Goal: Task Accomplishment & Management: Manage account settings

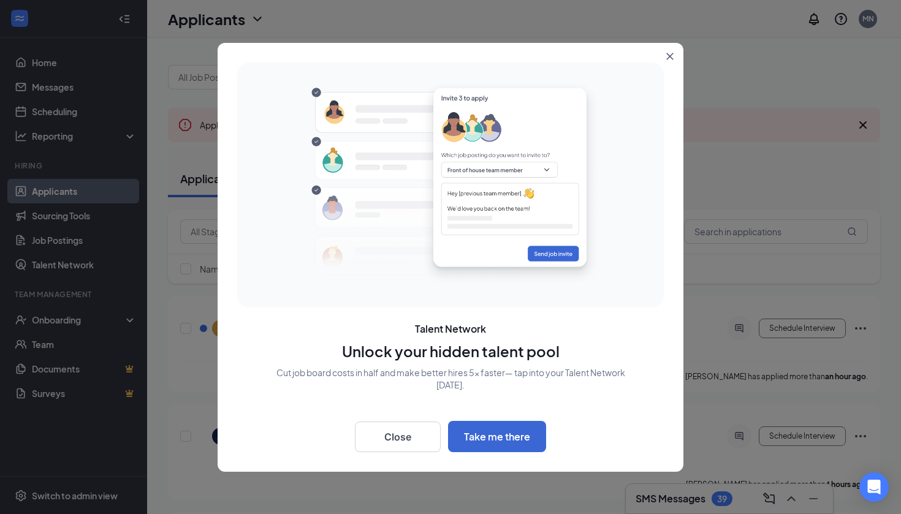
click at [665, 55] on button "Close" at bounding box center [673, 54] width 22 height 22
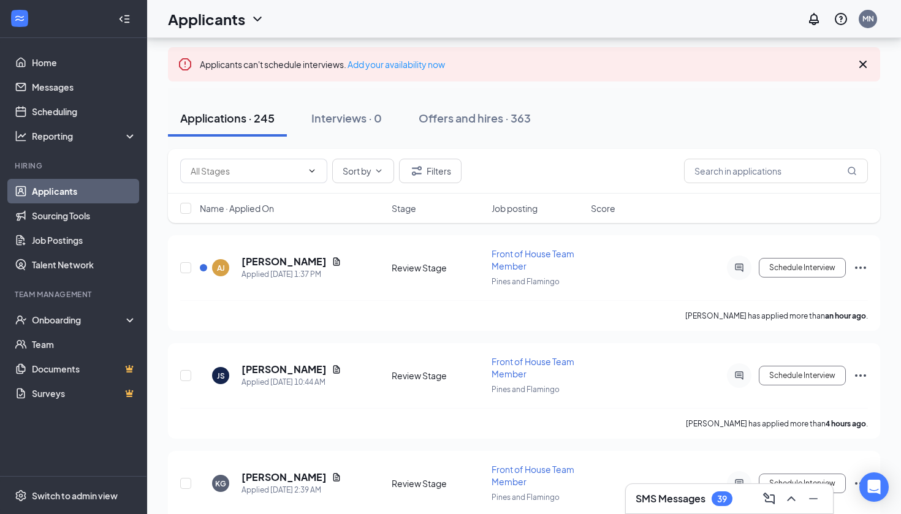
scroll to position [71, 0]
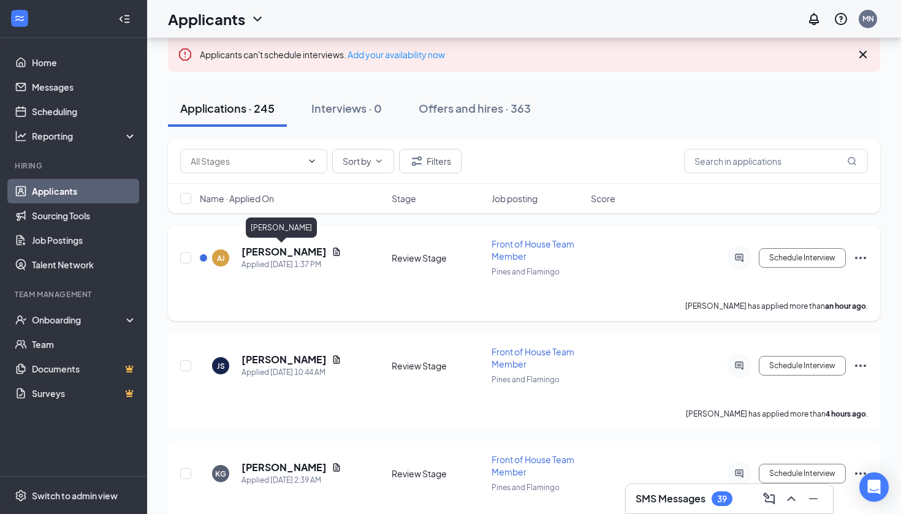
click at [287, 253] on h5 "[PERSON_NAME]" at bounding box center [284, 251] width 85 height 13
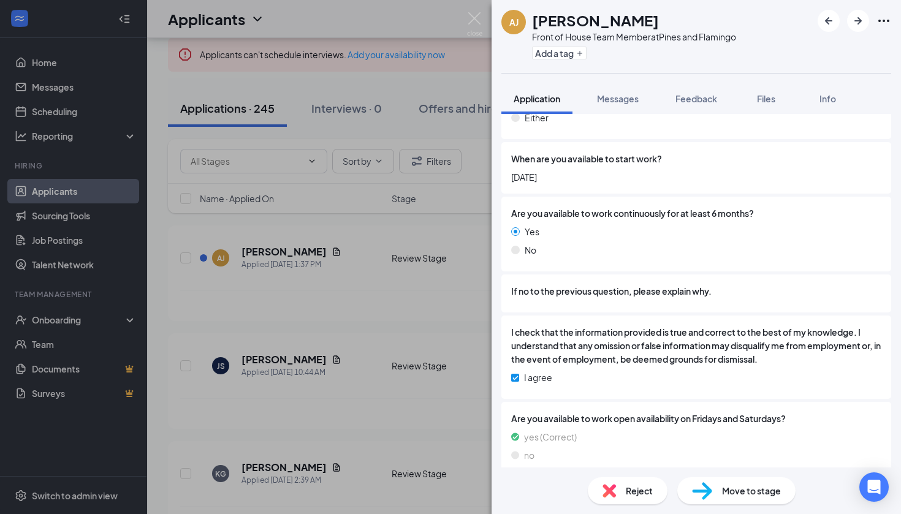
scroll to position [1488, 0]
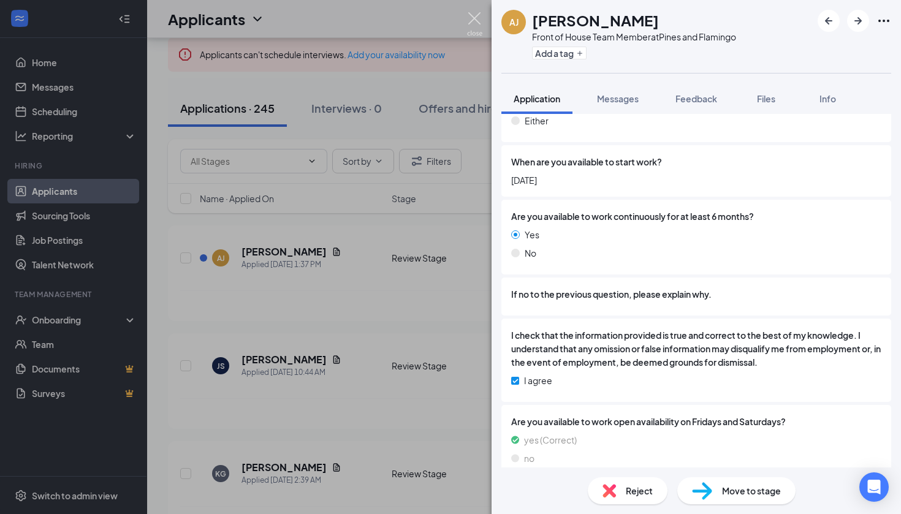
click at [481, 19] on img at bounding box center [474, 24] width 15 height 24
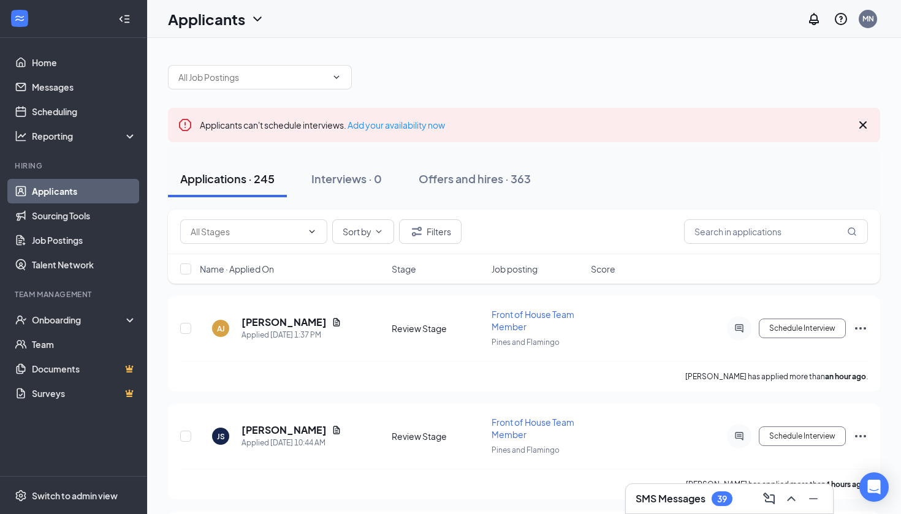
click at [475, 4] on div "Applicants MN" at bounding box center [524, 19] width 754 height 38
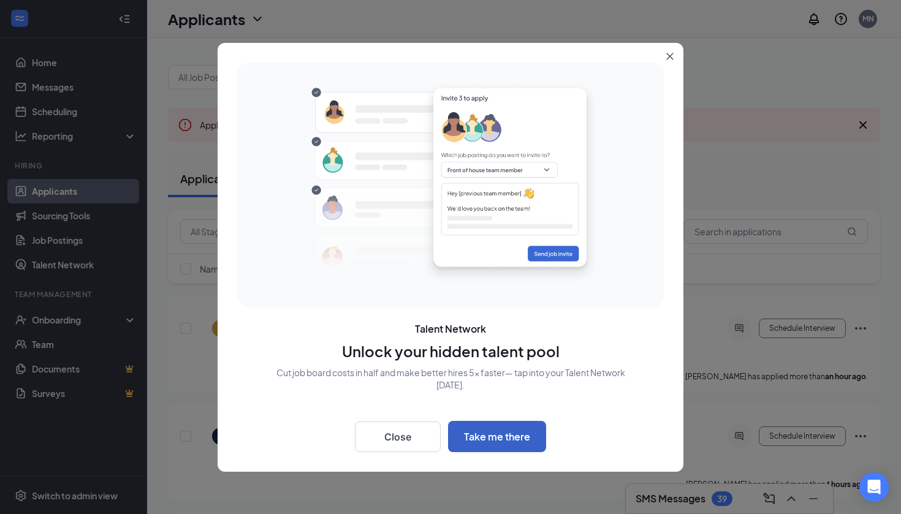
click at [479, 435] on button "Take me there" at bounding box center [497, 436] width 98 height 31
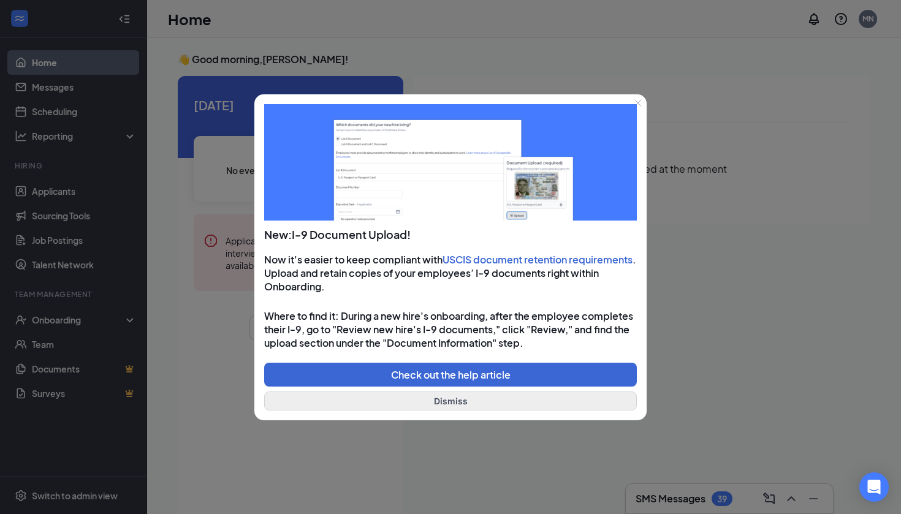
click at [475, 400] on button "Dismiss" at bounding box center [450, 401] width 373 height 19
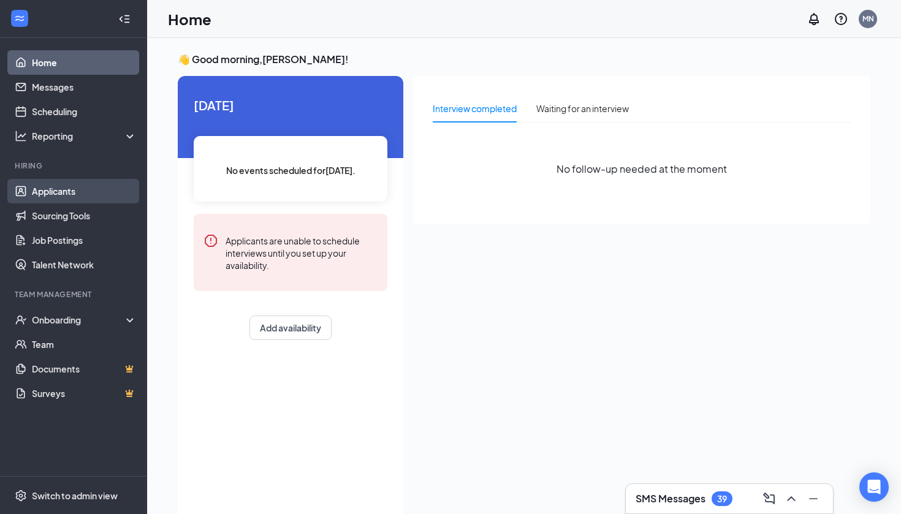
click at [81, 192] on link "Applicants" at bounding box center [84, 191] width 105 height 25
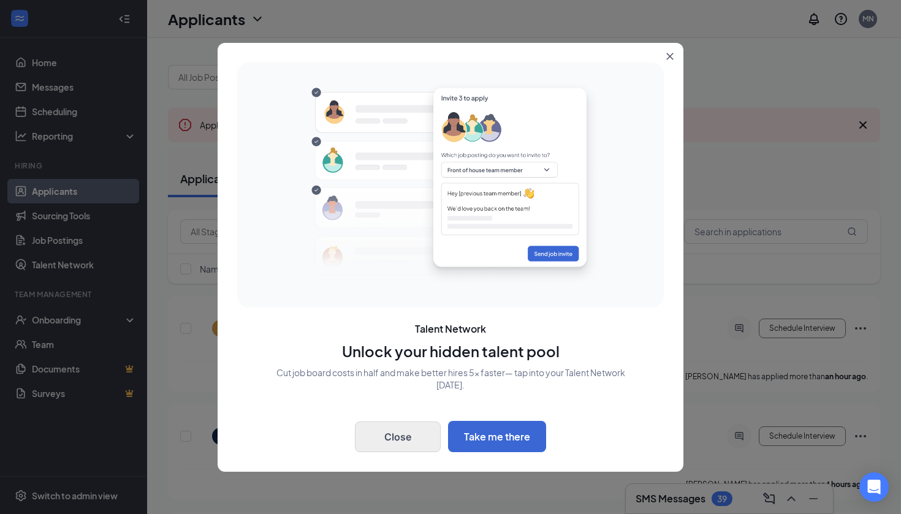
click at [391, 442] on button "Close" at bounding box center [398, 437] width 86 height 31
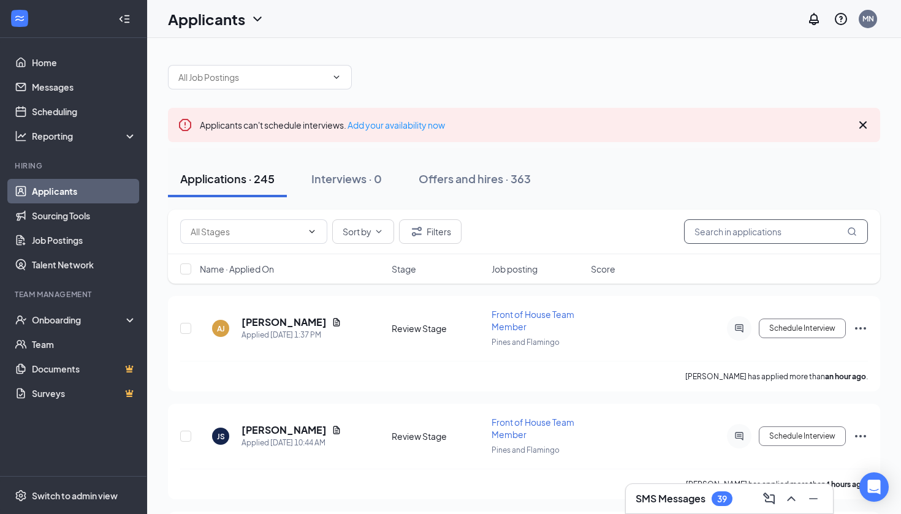
click at [736, 223] on input "text" at bounding box center [776, 231] width 184 height 25
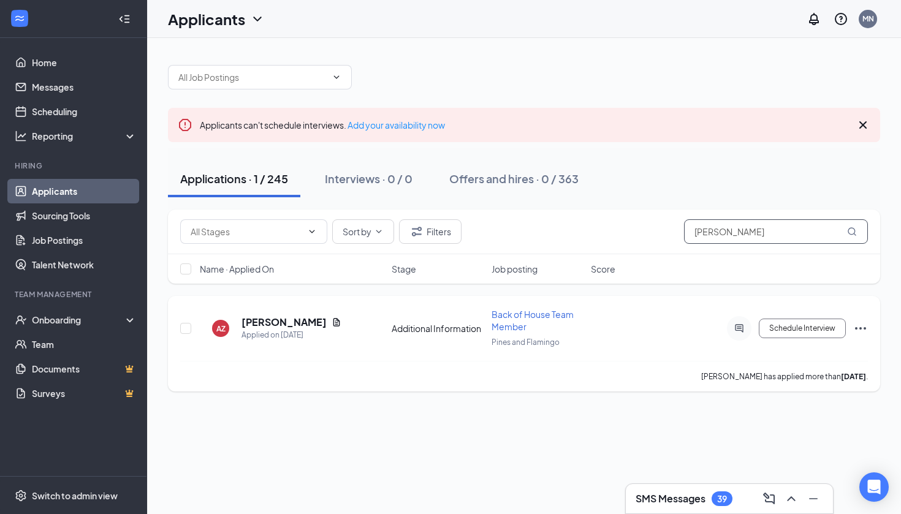
type input "ADRIAN Z"
click at [281, 325] on h5 "Adrian Zepeda" at bounding box center [284, 322] width 85 height 13
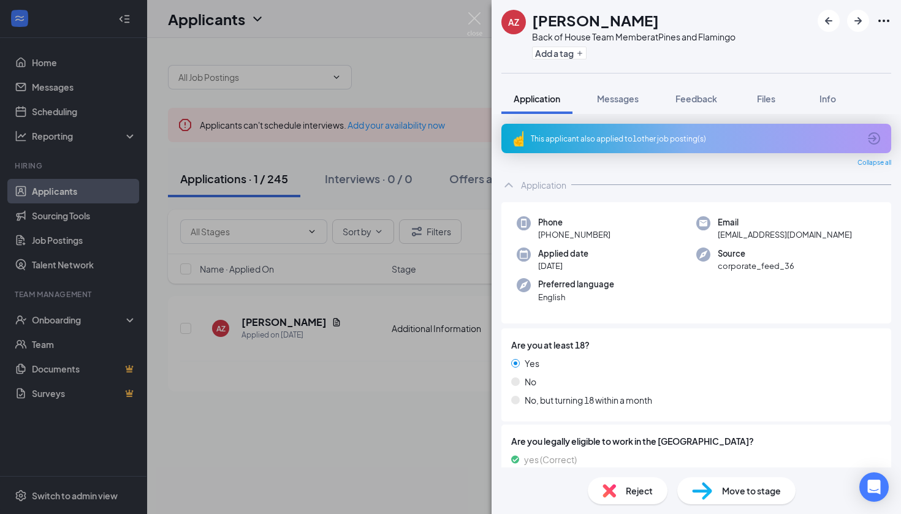
click at [465, 244] on div "AZ Adrian Zepeda Back of House Team Member at Pines and Flamingo Add a tag Appl…" at bounding box center [450, 257] width 901 height 514
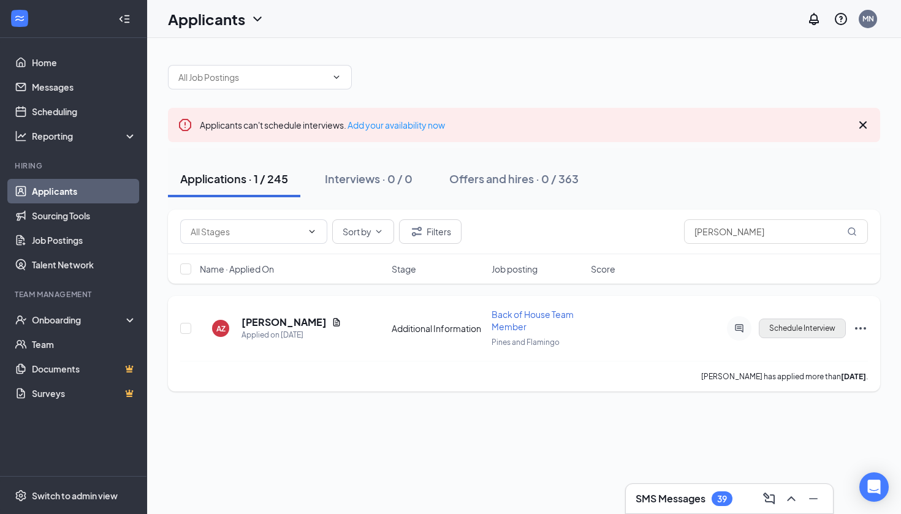
click at [825, 329] on button "Schedule Interview" at bounding box center [802, 329] width 87 height 20
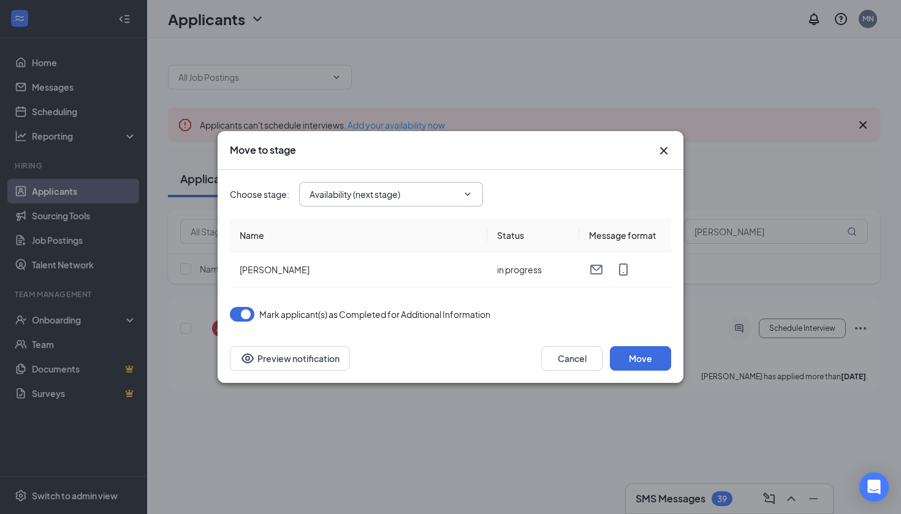
click at [399, 199] on input "Availability (next stage)" at bounding box center [384, 194] width 148 height 13
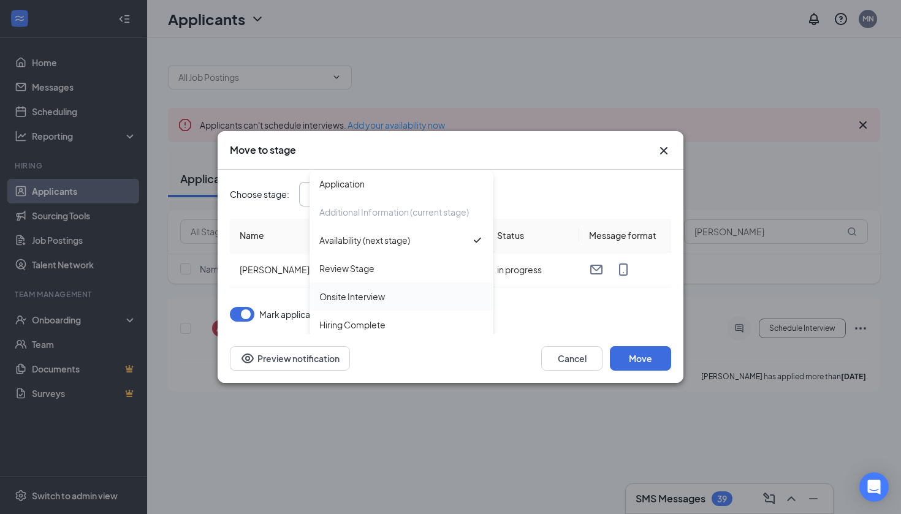
click at [386, 300] on div "Onsite Interview" at bounding box center [401, 296] width 164 height 13
type input "Onsite Interview"
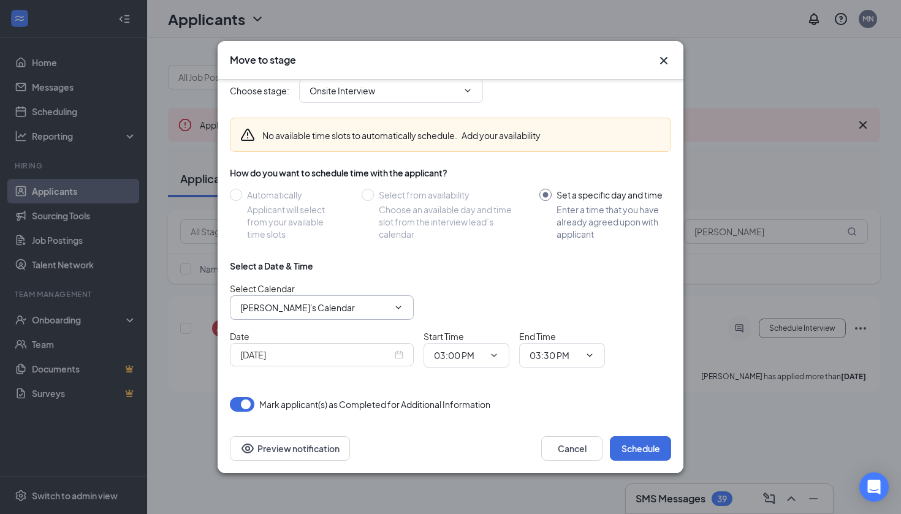
scroll to position [13, 0]
click at [376, 306] on input "Maria Nova's Calendar" at bounding box center [314, 307] width 148 height 13
click at [400, 359] on div "Oct 15, 2025" at bounding box center [321, 354] width 163 height 13
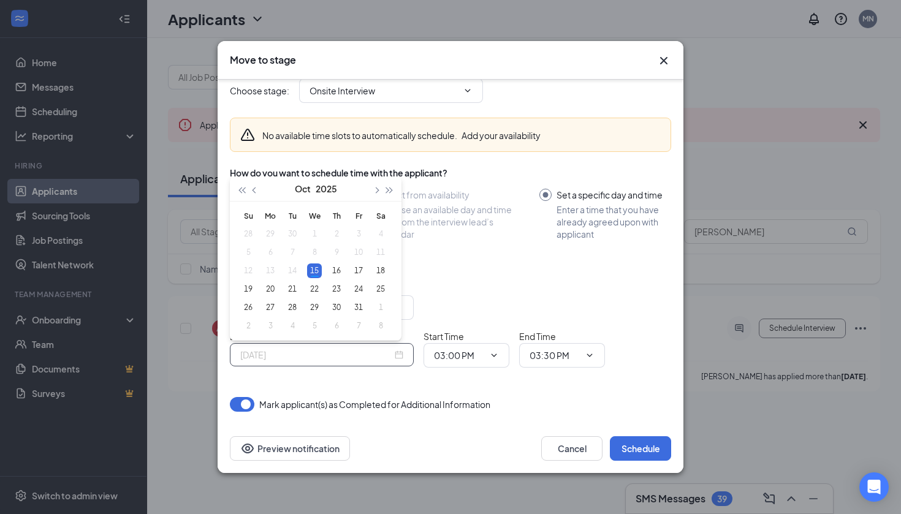
type input "Oct 15, 2025"
click at [322, 272] on td "15" at bounding box center [314, 271] width 22 height 18
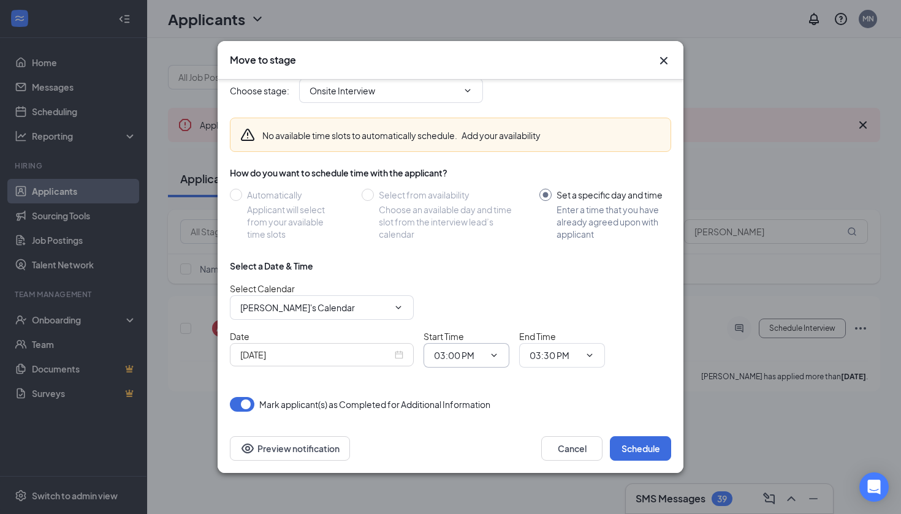
click at [478, 359] on input "03:00 PM" at bounding box center [459, 355] width 50 height 13
click at [488, 359] on span at bounding box center [493, 356] width 12 height 10
click at [570, 449] on button "Cancel" at bounding box center [571, 449] width 61 height 25
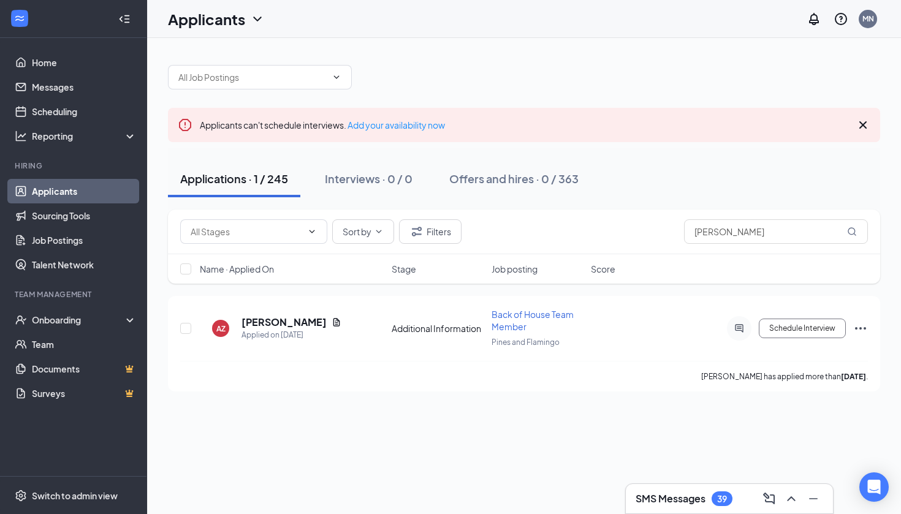
scroll to position [0, 0]
click at [68, 62] on link "Home" at bounding box center [84, 62] width 105 height 25
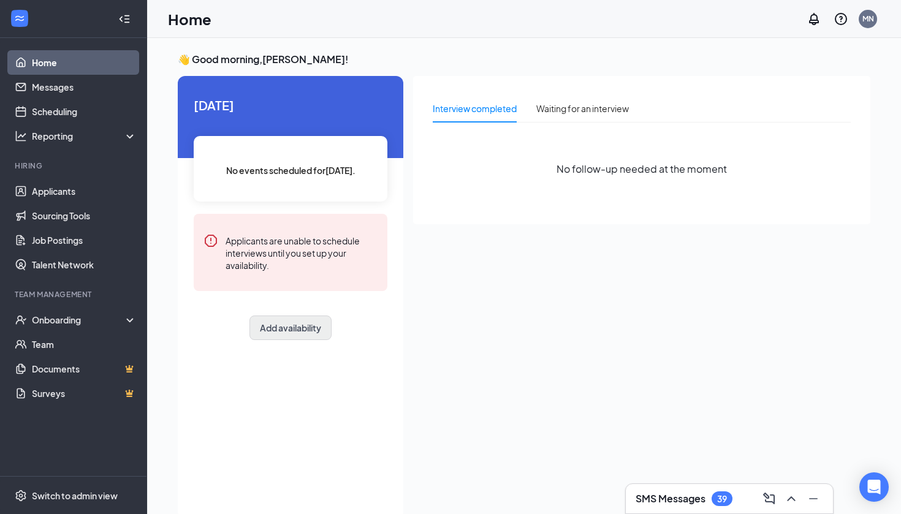
click at [289, 331] on button "Add availability" at bounding box center [291, 328] width 82 height 25
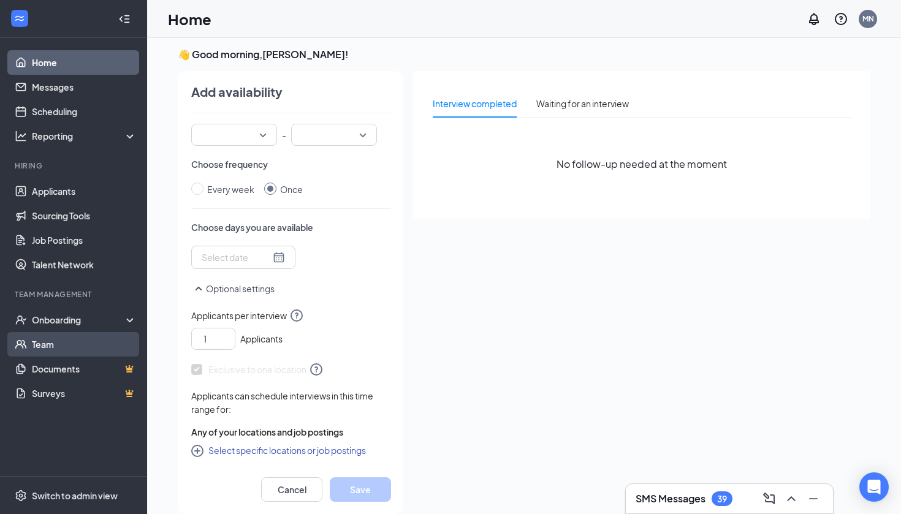
scroll to position [108, 0]
click at [51, 354] on link "Team" at bounding box center [84, 344] width 105 height 25
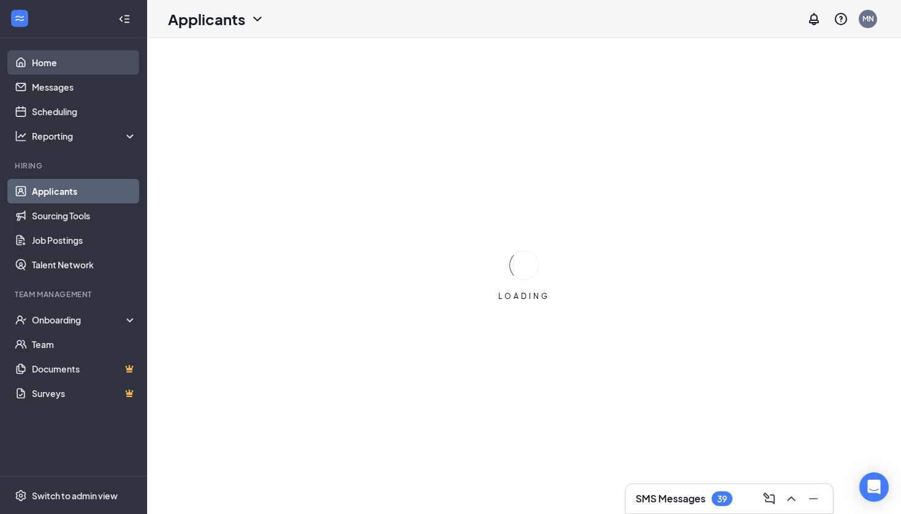
click at [52, 74] on link "Home" at bounding box center [84, 62] width 105 height 25
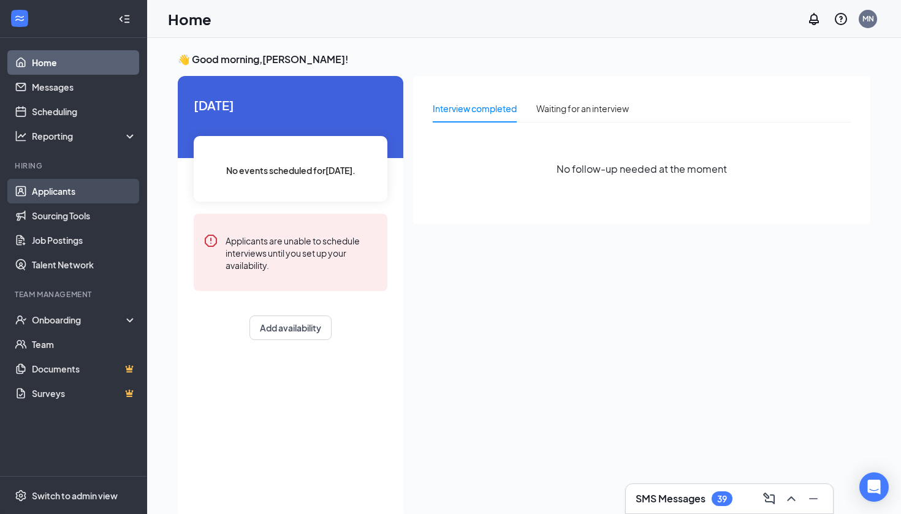
click at [48, 195] on link "Applicants" at bounding box center [84, 191] width 105 height 25
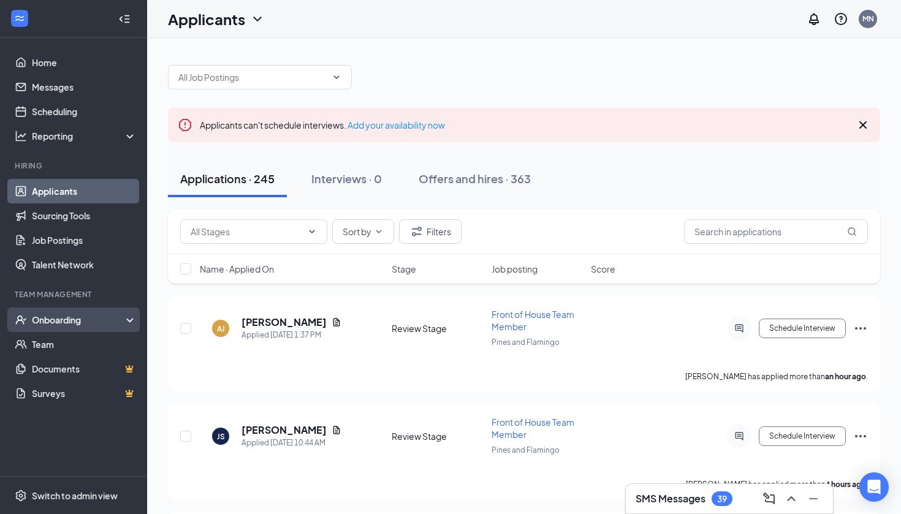
click at [32, 317] on div "Onboarding" at bounding box center [79, 320] width 94 height 12
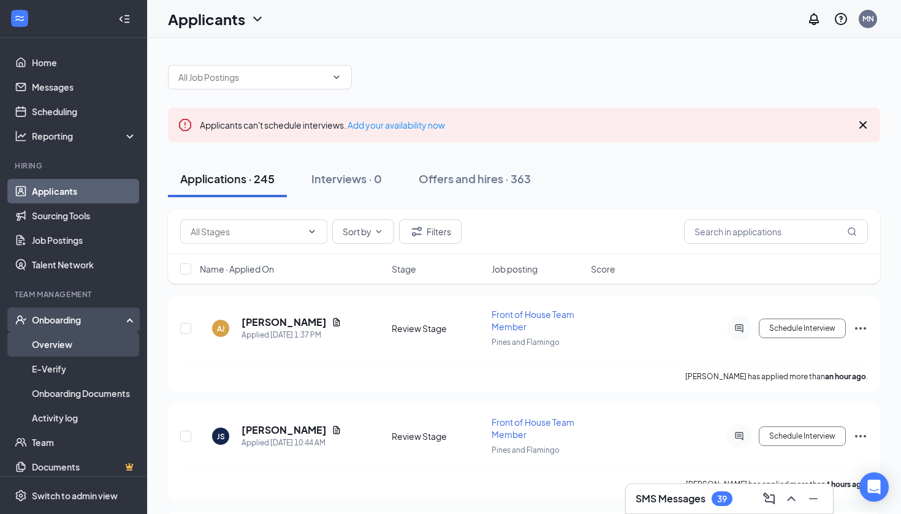
click at [78, 349] on link "Overview" at bounding box center [84, 344] width 105 height 25
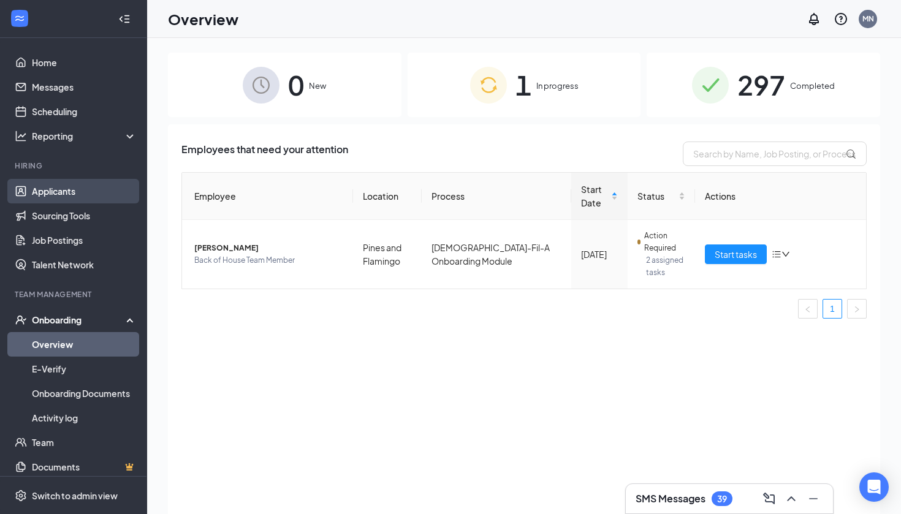
click at [64, 181] on link "Applicants" at bounding box center [84, 191] width 105 height 25
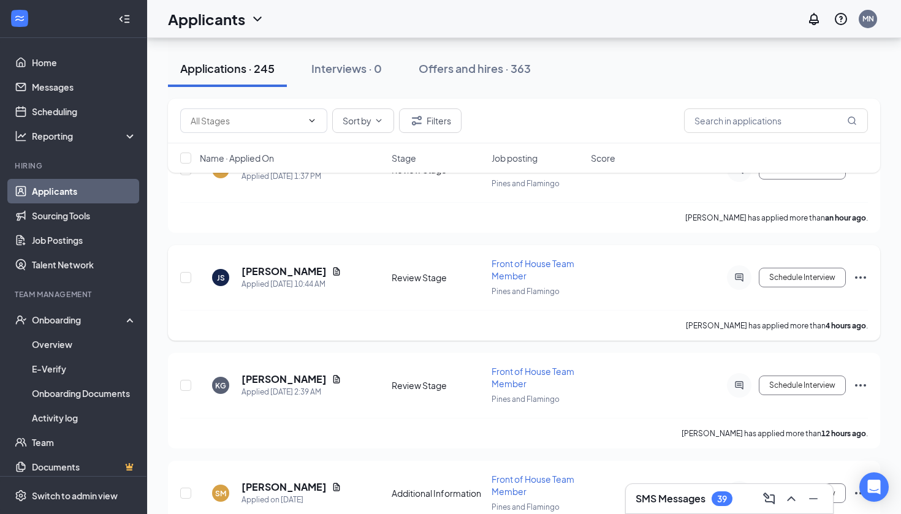
scroll to position [251, 0]
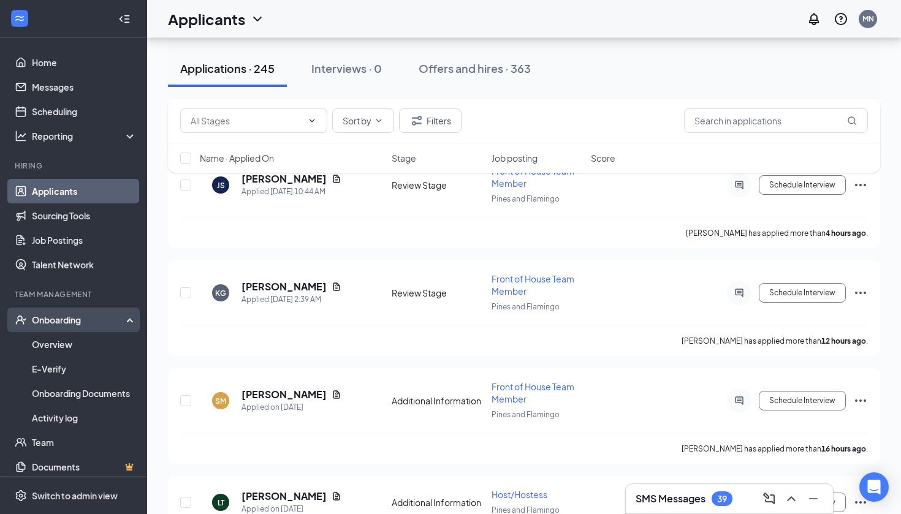
click at [42, 321] on div "Onboarding" at bounding box center [79, 320] width 94 height 12
click at [83, 322] on div "Onboarding" at bounding box center [79, 320] width 94 height 12
click at [71, 353] on link "Overview" at bounding box center [84, 344] width 105 height 25
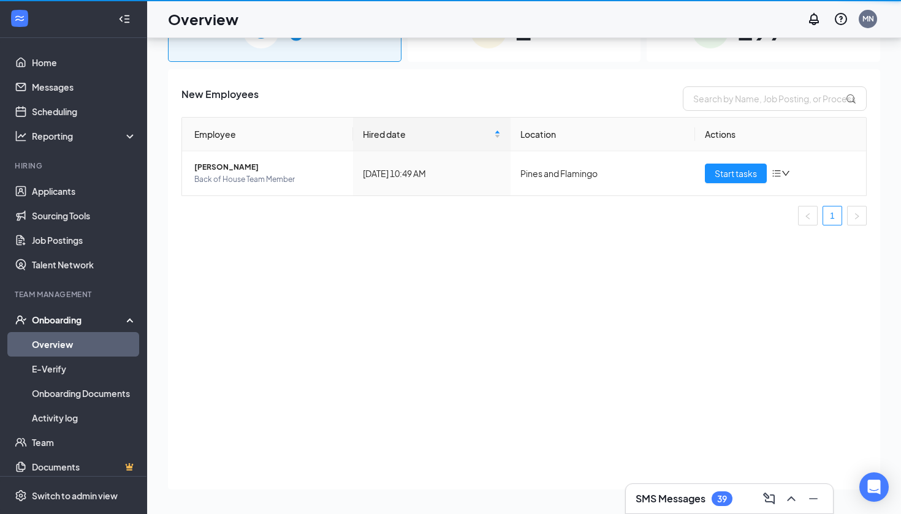
scroll to position [55, 0]
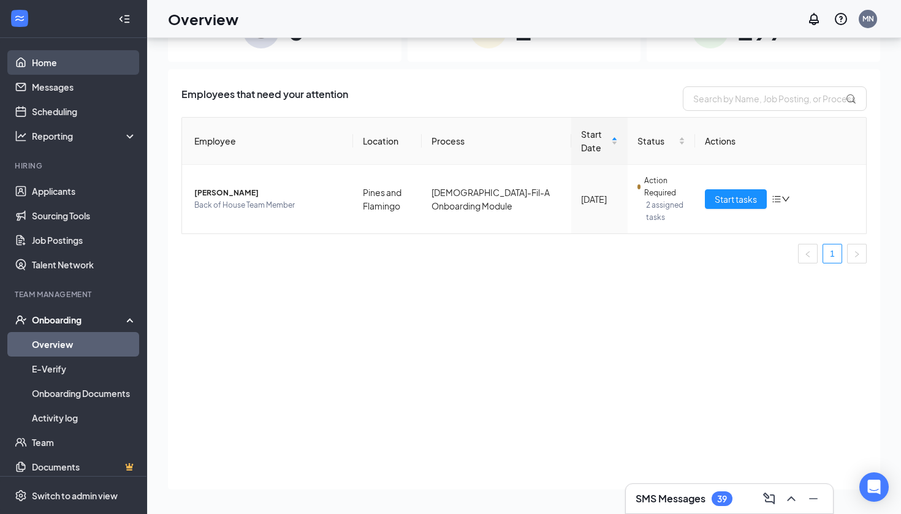
click at [51, 74] on link "Home" at bounding box center [84, 62] width 105 height 25
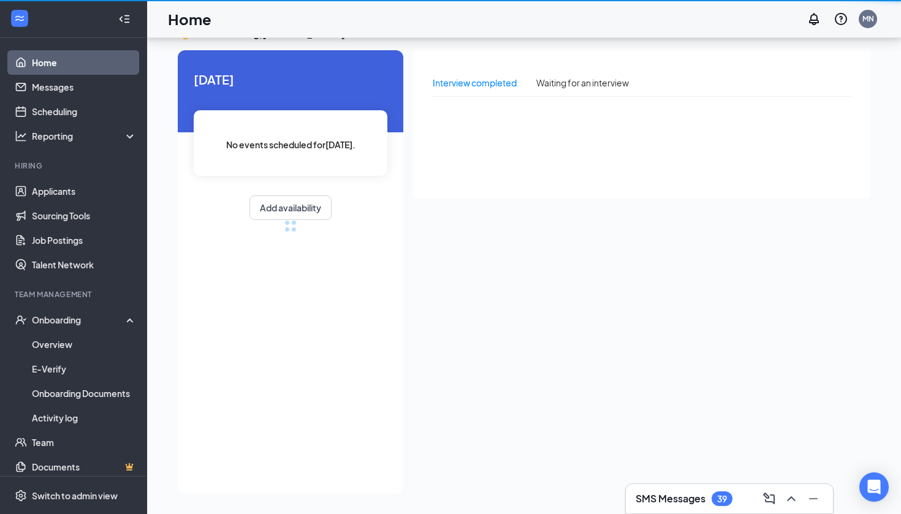
scroll to position [26, 0]
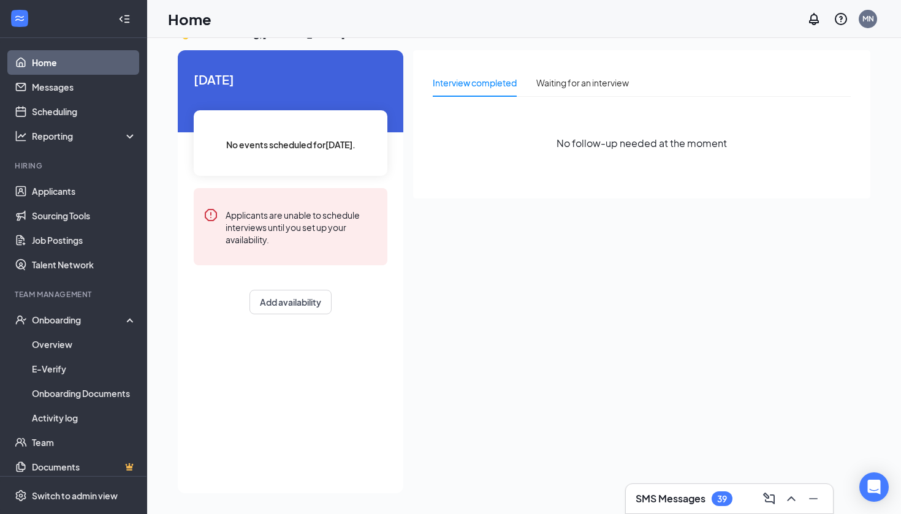
click at [670, 8] on div "Home MN" at bounding box center [524, 19] width 754 height 38
